Goal: Task Accomplishment & Management: Manage account settings

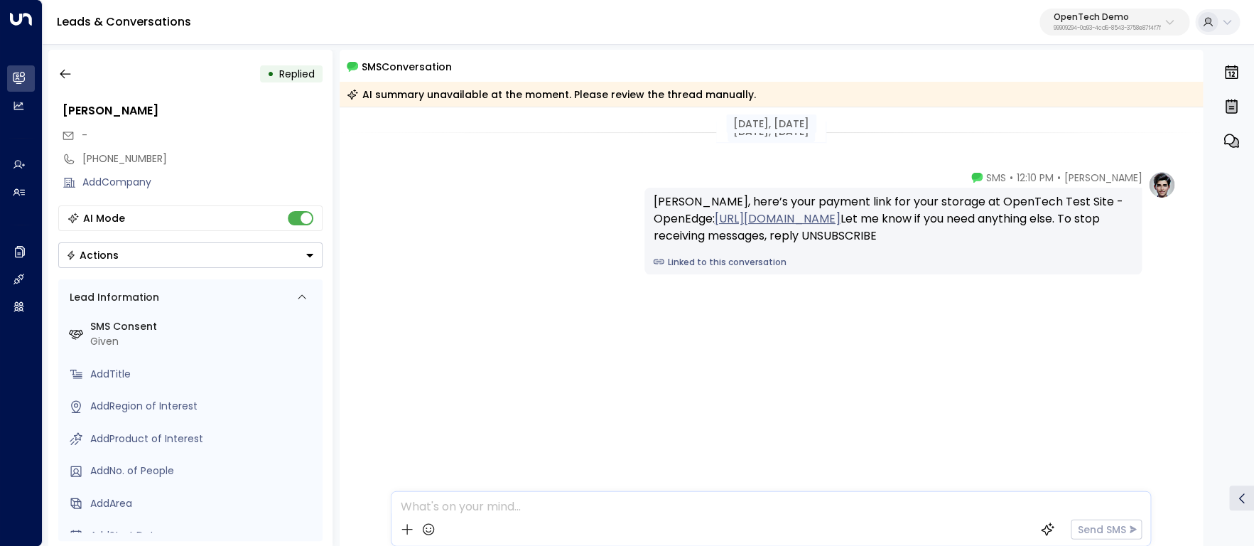
click at [472, 279] on div "Megan • 12:10 PM • SMS George, here’s your payment link for your storage at Ope…" at bounding box center [772, 294] width 864 height 246
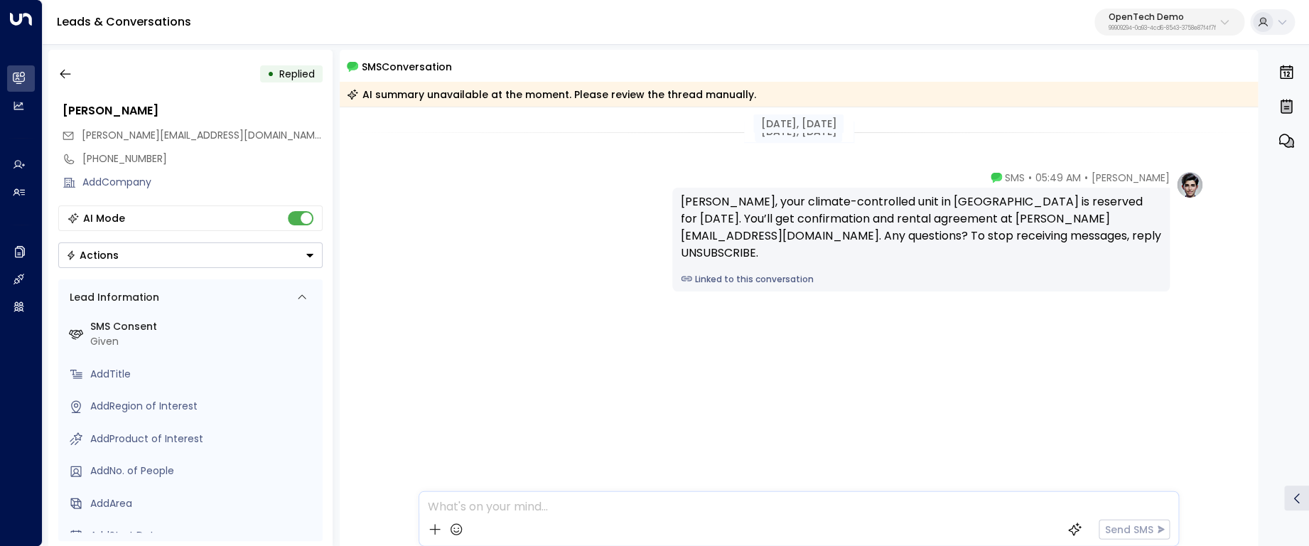
click at [642, 372] on div "Megan • 05:49 AM • SMS James, your climate-controlled unit in Phoenix is reserv…" at bounding box center [799, 302] width 919 height 263
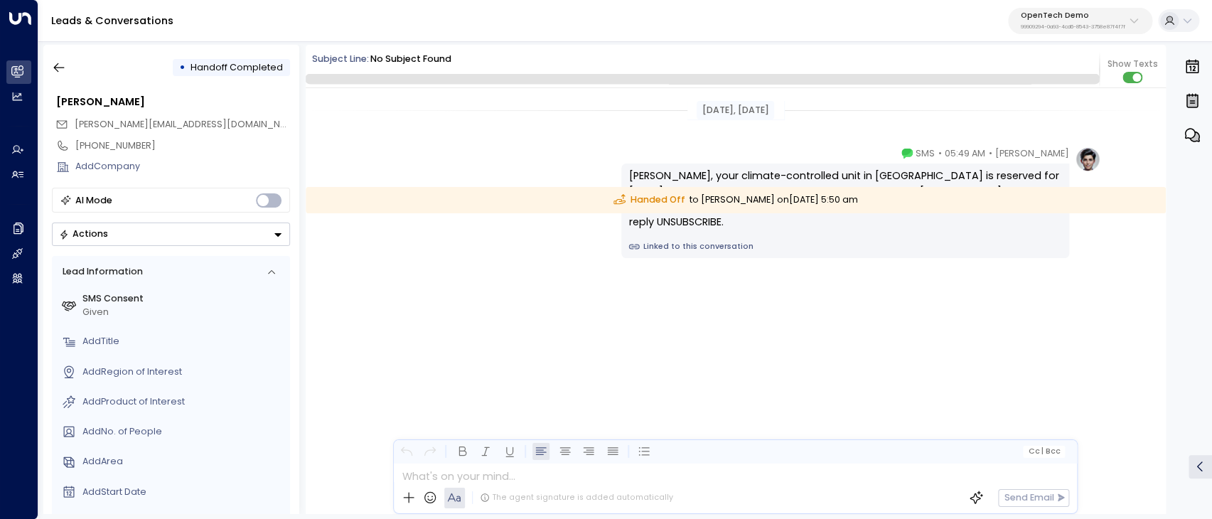
scroll to position [108, 0]
